Goal: Task Accomplishment & Management: Complete application form

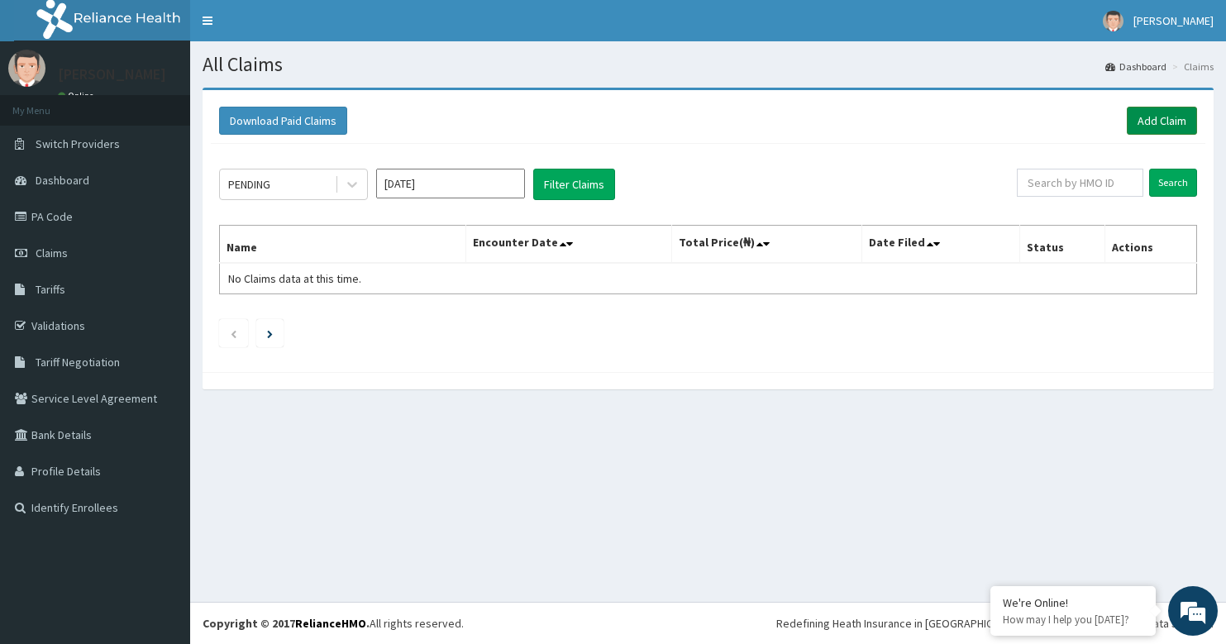
click at [1175, 113] on link "Add Claim" at bounding box center [1162, 121] width 70 height 28
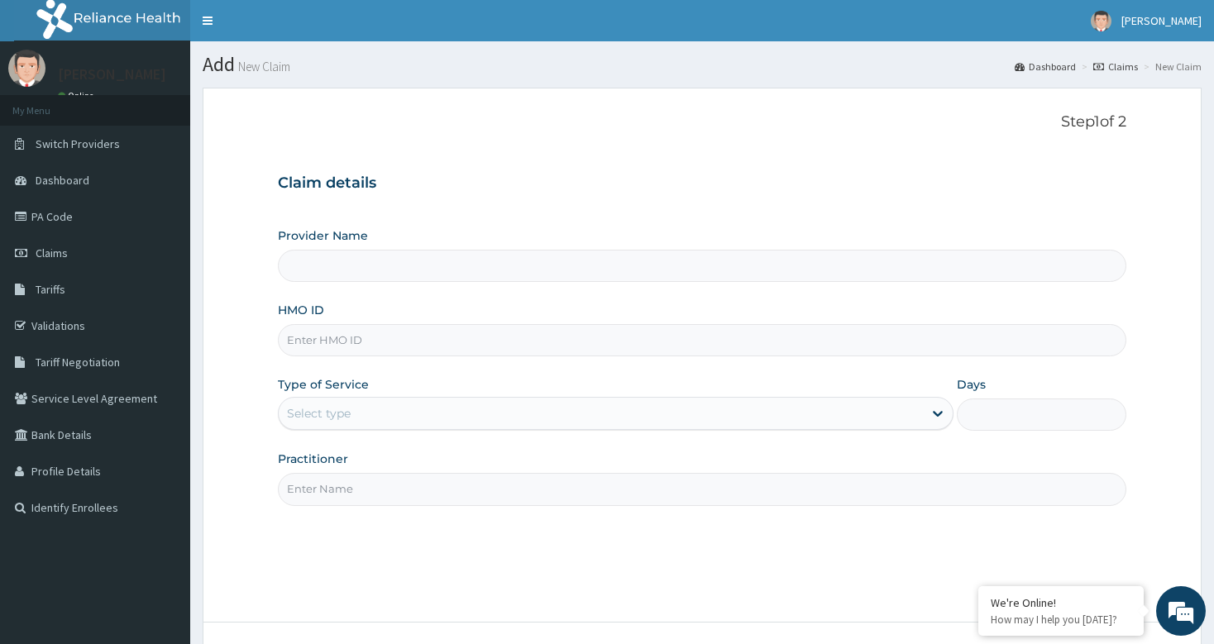
click at [364, 485] on input "Practitioner" at bounding box center [701, 489] width 847 height 32
